Goal: Task Accomplishment & Management: Use online tool/utility

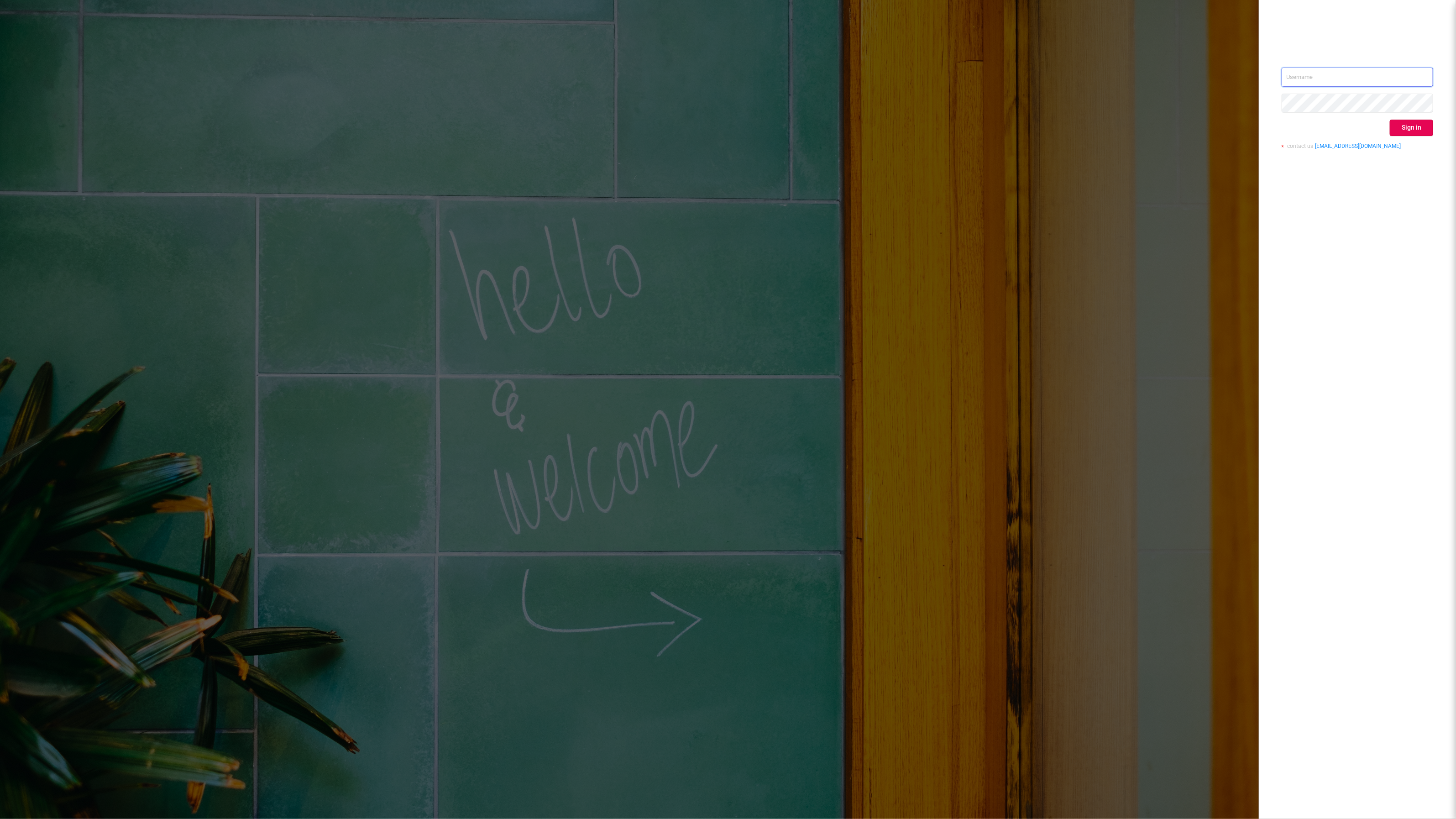
type input "[EMAIL_ADDRESS][DOMAIN_NAME]"
click at [1434, 123] on div "[EMAIL_ADDRESS][DOMAIN_NAME] Sign in contact us [EMAIL_ADDRESS][DOMAIN_NAME]" at bounding box center [1357, 410] width 197 height 819
click at [1416, 123] on button "Sign in" at bounding box center [1411, 128] width 44 height 16
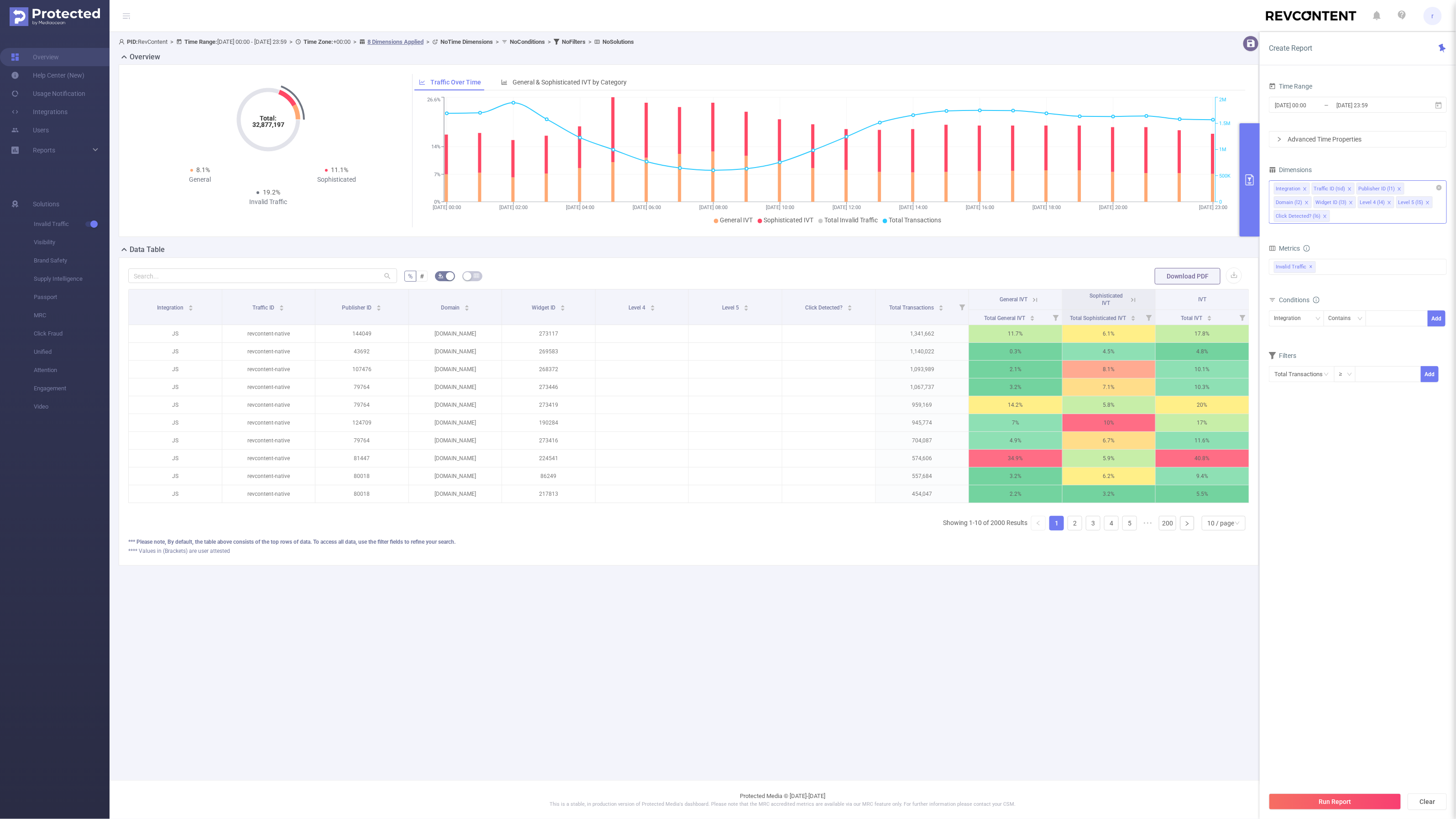
click at [1323, 217] on icon "icon: close" at bounding box center [1325, 216] width 3 height 3
click at [1389, 202] on icon "icon: close" at bounding box center [1390, 203] width 5 height 5
click at [1388, 204] on icon "icon: close" at bounding box center [1389, 202] width 3 height 3
click at [610, 80] on span "General & Sophisticated IVT by Category" at bounding box center [569, 82] width 114 height 7
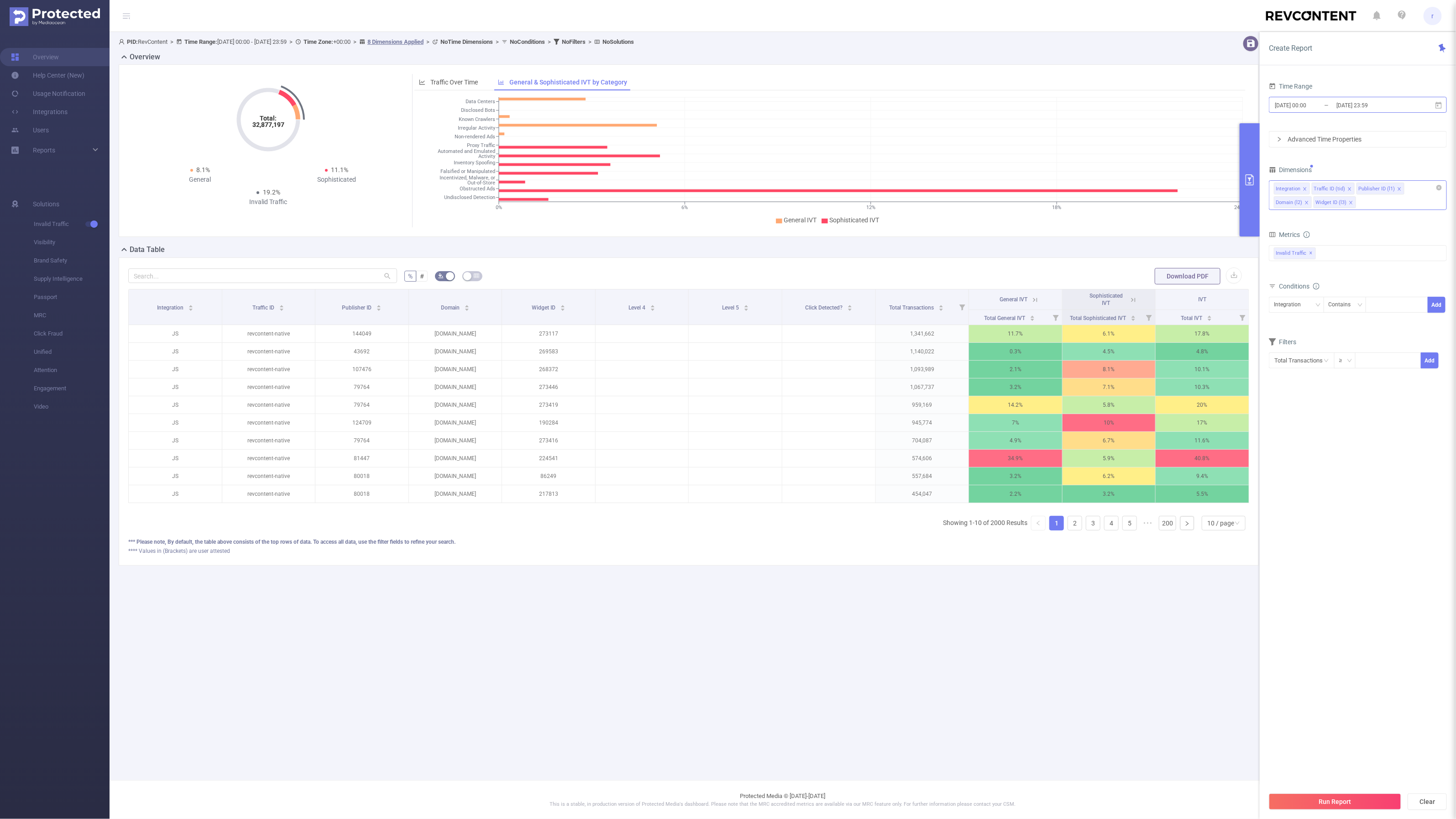
click at [1348, 106] on input "[DATE] 23:59" at bounding box center [1372, 104] width 74 height 12
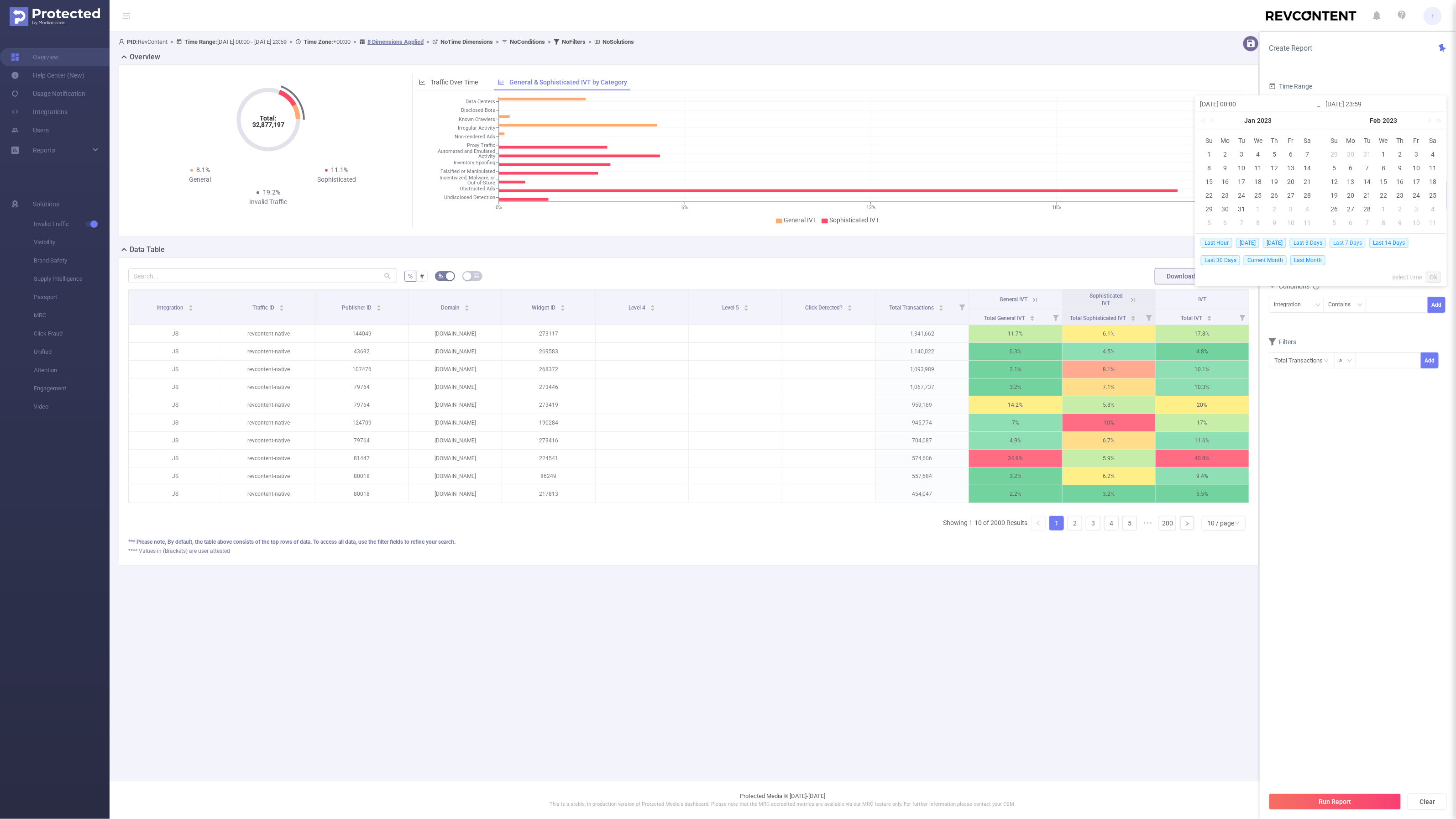
click at [1353, 244] on span "Last 7 Days" at bounding box center [1347, 243] width 36 height 10
type input "[DATE] 00:00"
type input "[DATE] 23:59"
click at [1304, 312] on div "Integration" at bounding box center [1290, 304] width 33 height 15
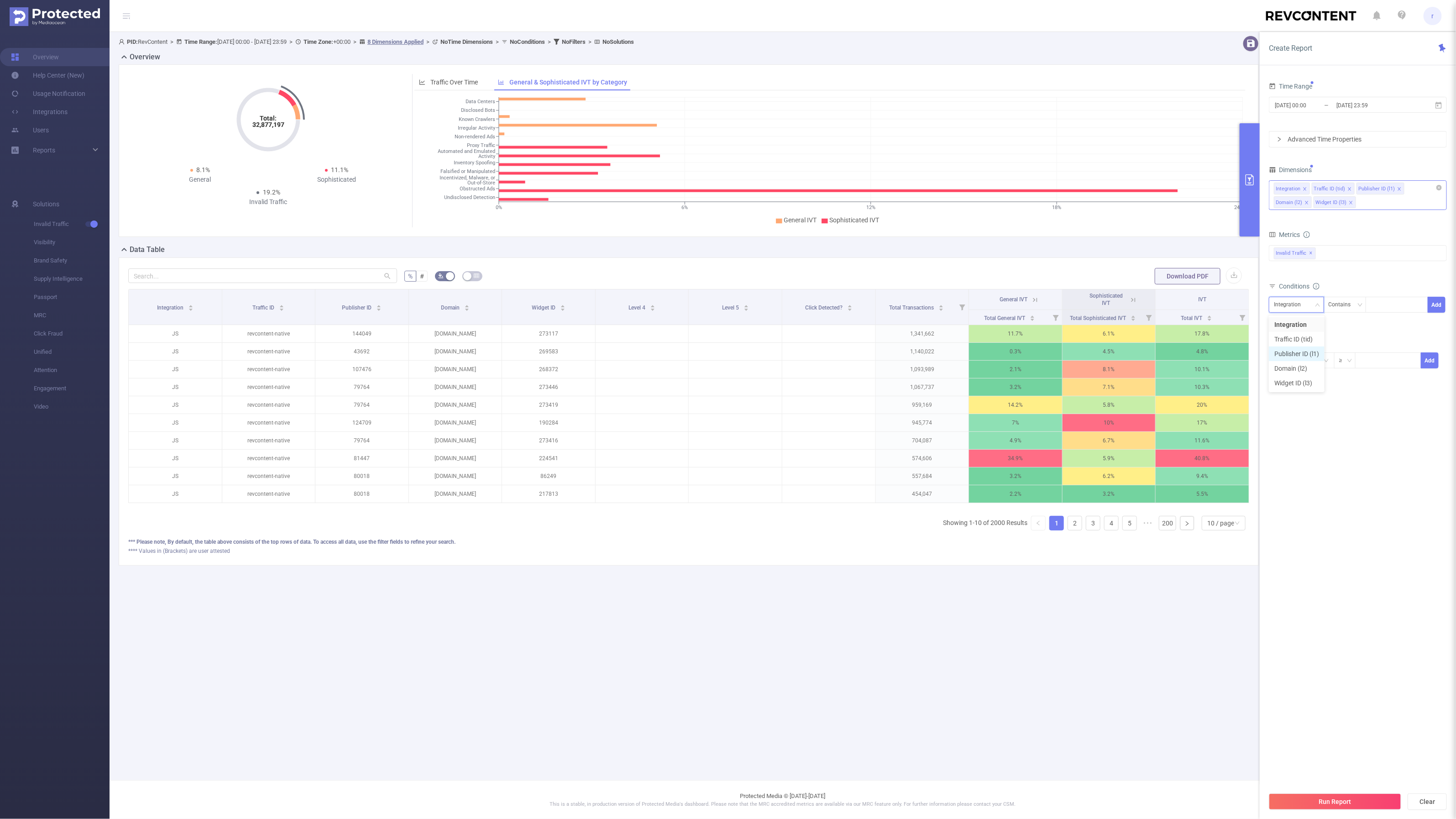
click at [1305, 357] on li "Publisher ID (l1)" at bounding box center [1297, 354] width 56 height 15
click at [1389, 305] on div at bounding box center [1396, 304] width 53 height 15
paste input "195909"
type input "195909"
click at [1385, 327] on li "195909" at bounding box center [1397, 325] width 62 height 15
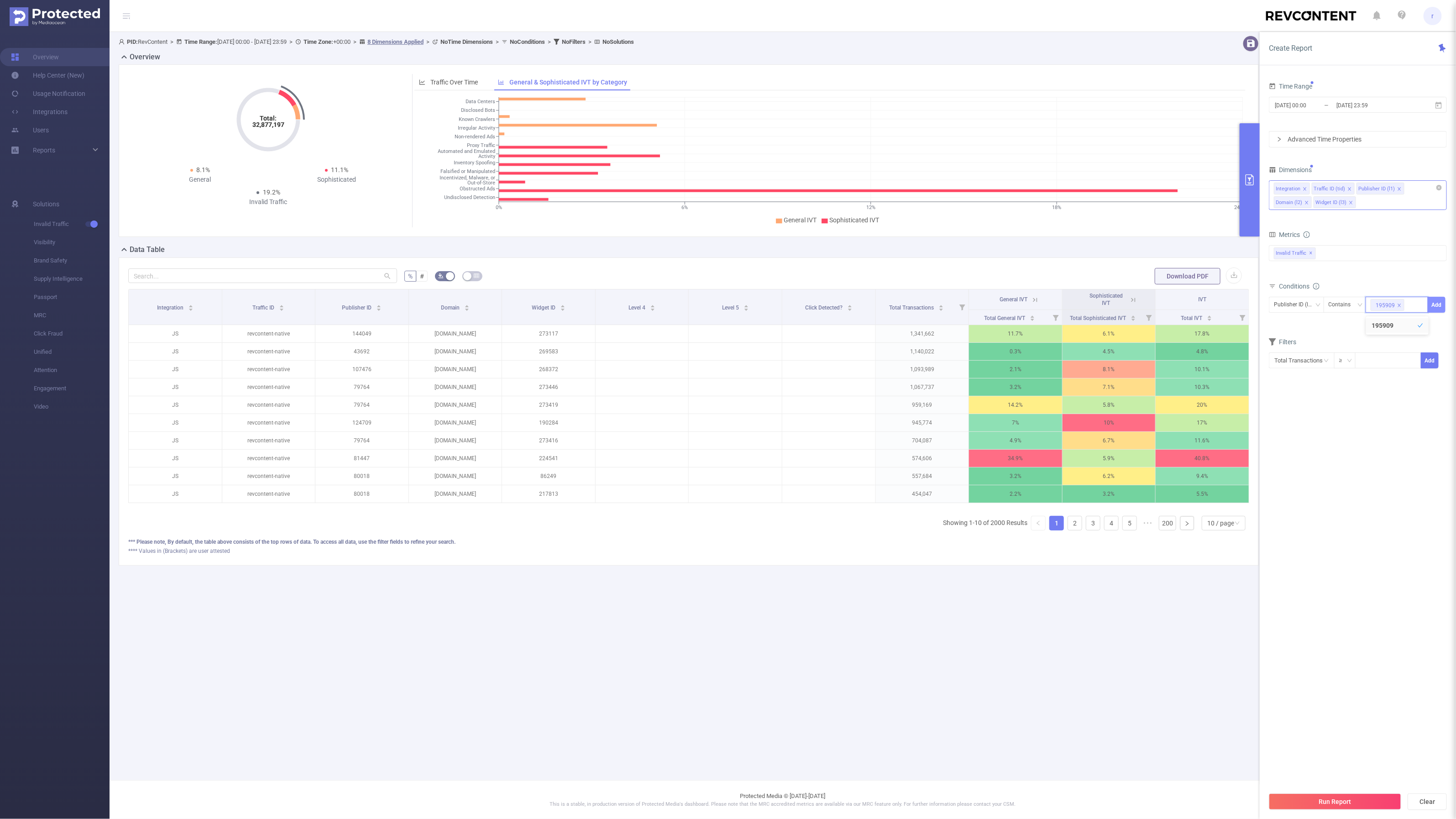
click at [1432, 307] on button "Add" at bounding box center [1437, 305] width 18 height 16
click at [1322, 803] on button "Run Report" at bounding box center [1335, 801] width 133 height 16
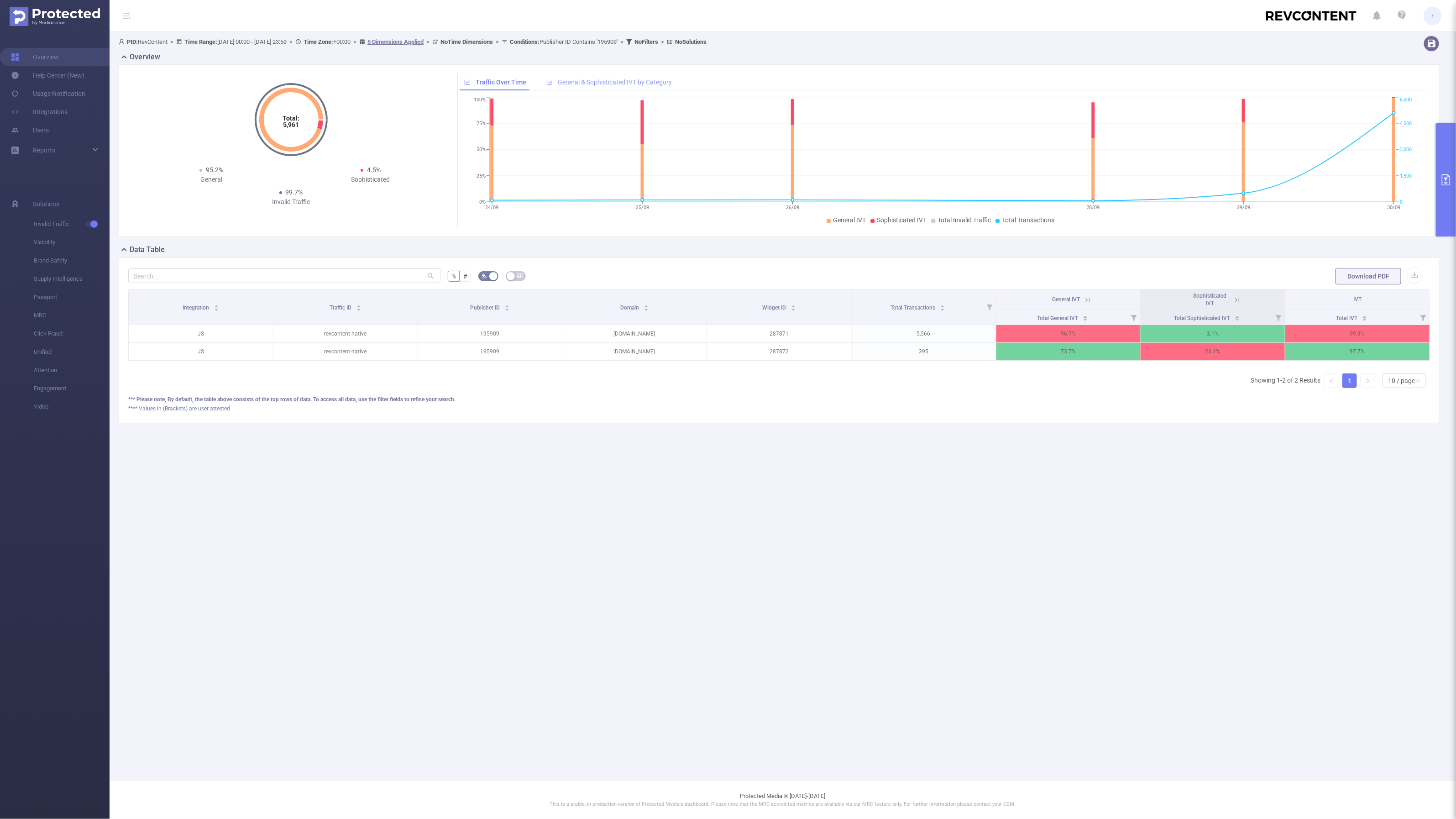
click at [610, 85] on span "General & Sophisticated IVT by Category" at bounding box center [614, 82] width 114 height 7
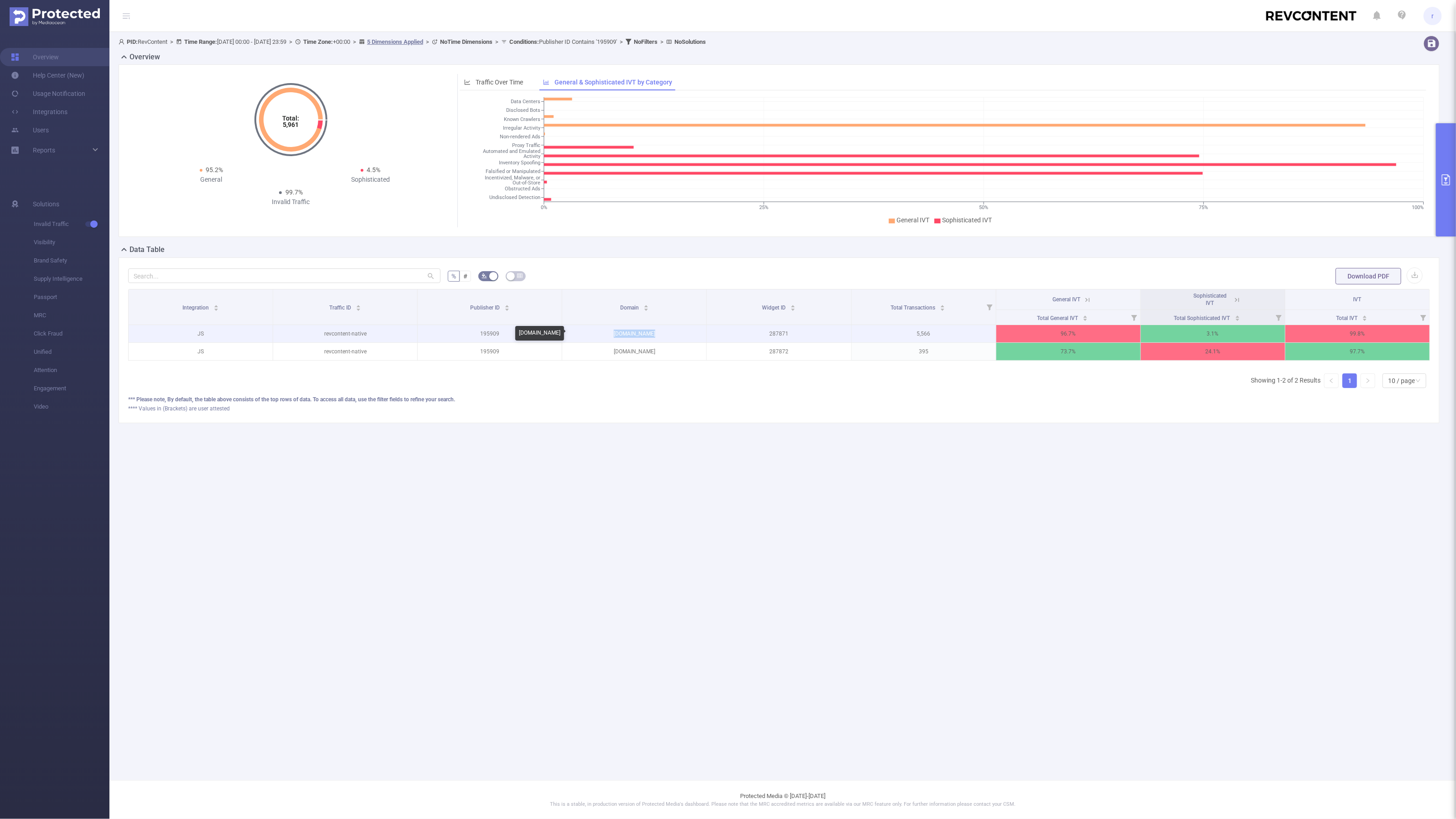
drag, startPoint x: 683, startPoint y: 337, endPoint x: 613, endPoint y: 337, distance: 70.0
click at [613, 337] on p "[DOMAIN_NAME]" at bounding box center [634, 333] width 144 height 17
copy p "[DOMAIN_NAME]"
click at [1073, 537] on main "PID: RevContent > Time Range: [DATE] 00:00 - [DATE] 23:59 > Time Zone: +00:00 >…" at bounding box center [782, 390] width 1347 height 780
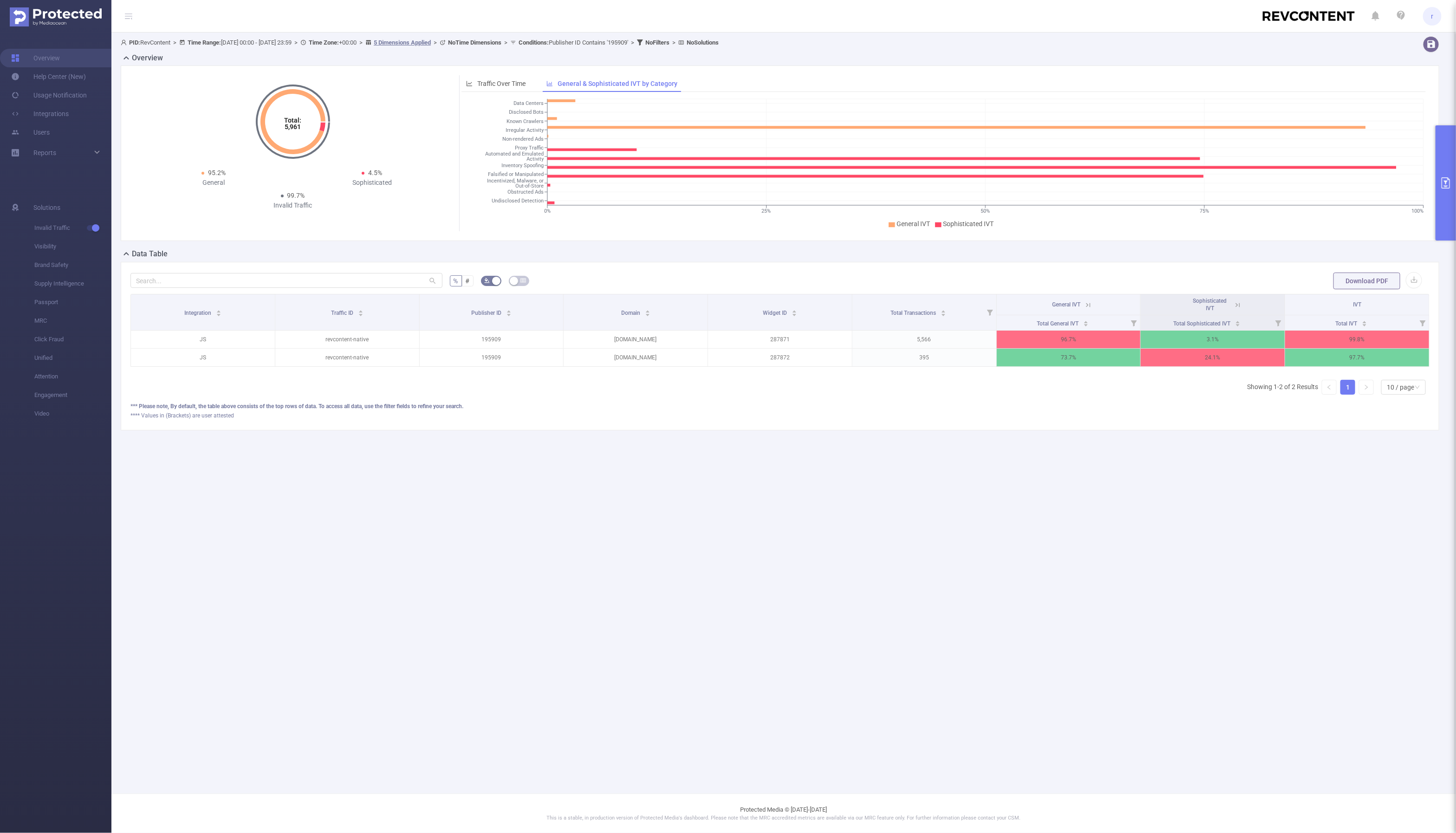
click at [529, 166] on tspan "Inventory Spoofing" at bounding box center [522, 165] width 42 height 6
click at [511, 165] on tspan "Inventory Spoofing" at bounding box center [522, 165] width 42 height 6
click at [554, 166] on icon at bounding box center [972, 167] width 849 height 2
